Goal: Transaction & Acquisition: Purchase product/service

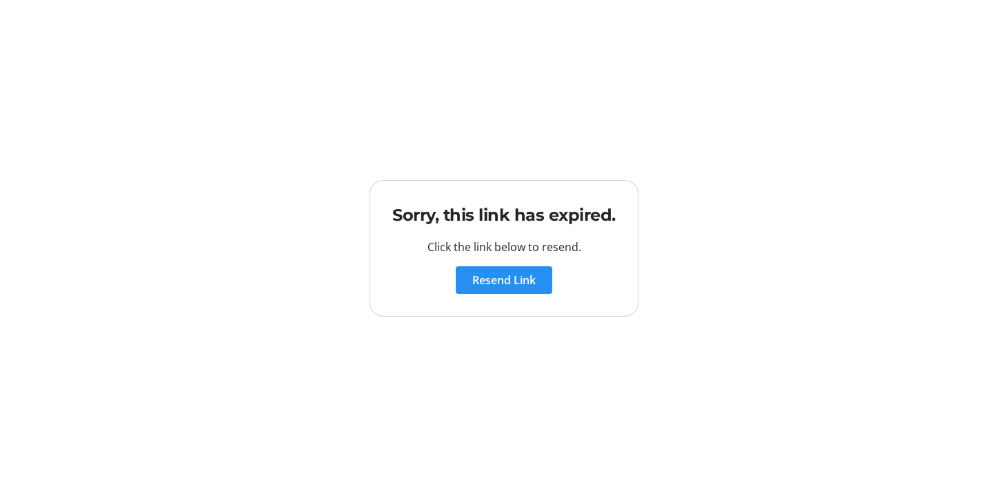
click at [522, 280] on span "Resend Link" at bounding box center [503, 280] width 63 height 17
